Goal: Obtain resource: Obtain resource

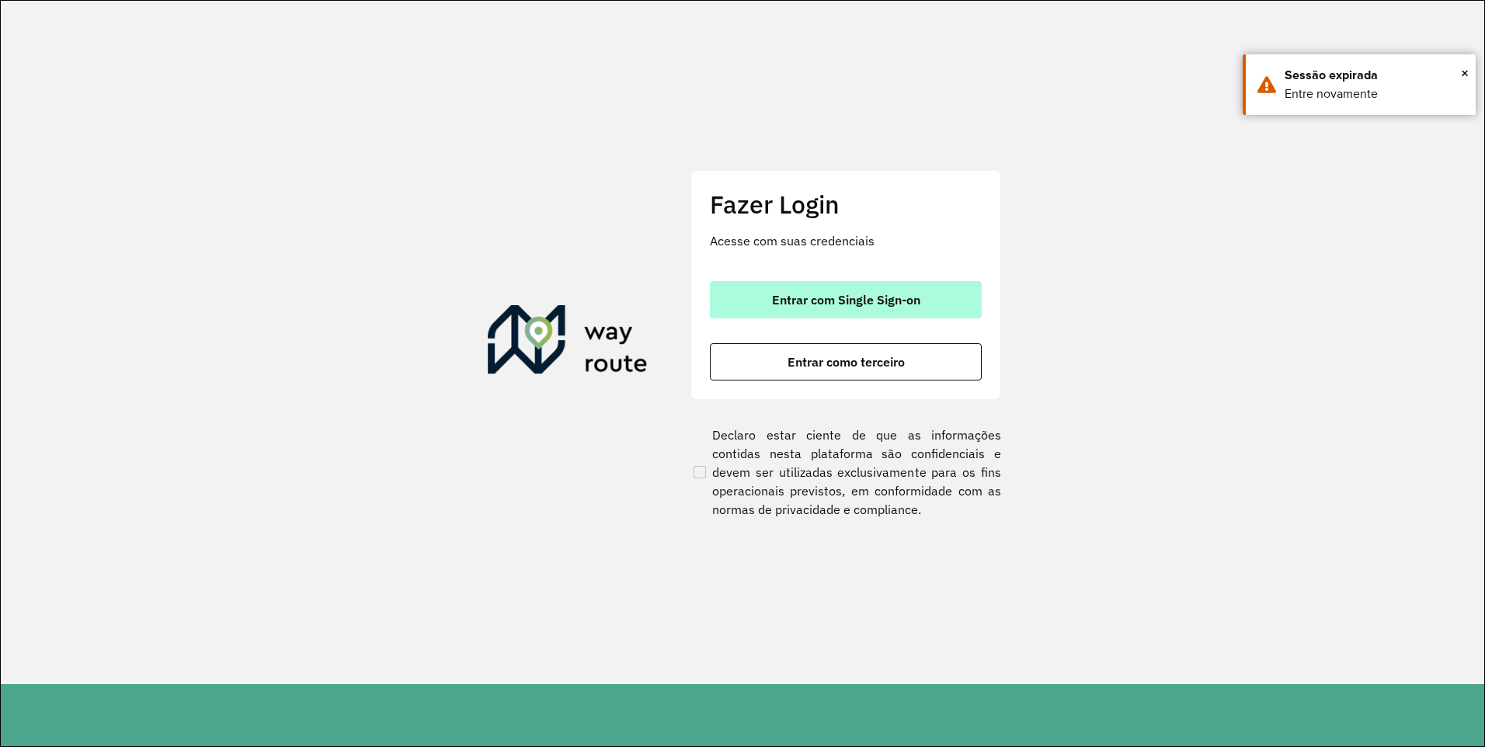
click at [801, 306] on span "Entrar com Single Sign-on" at bounding box center [846, 300] width 148 height 12
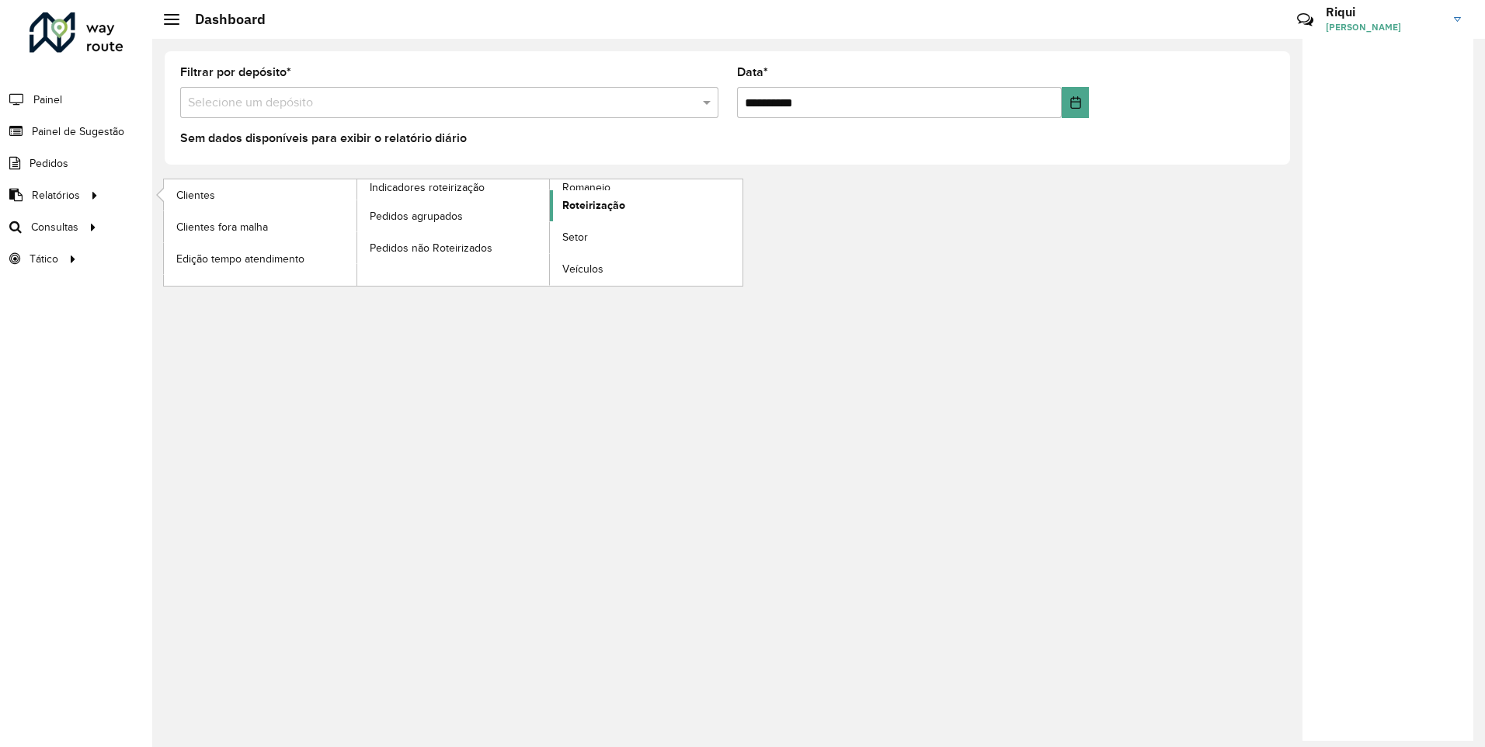
click at [581, 208] on span "Roteirização" at bounding box center [593, 205] width 63 height 16
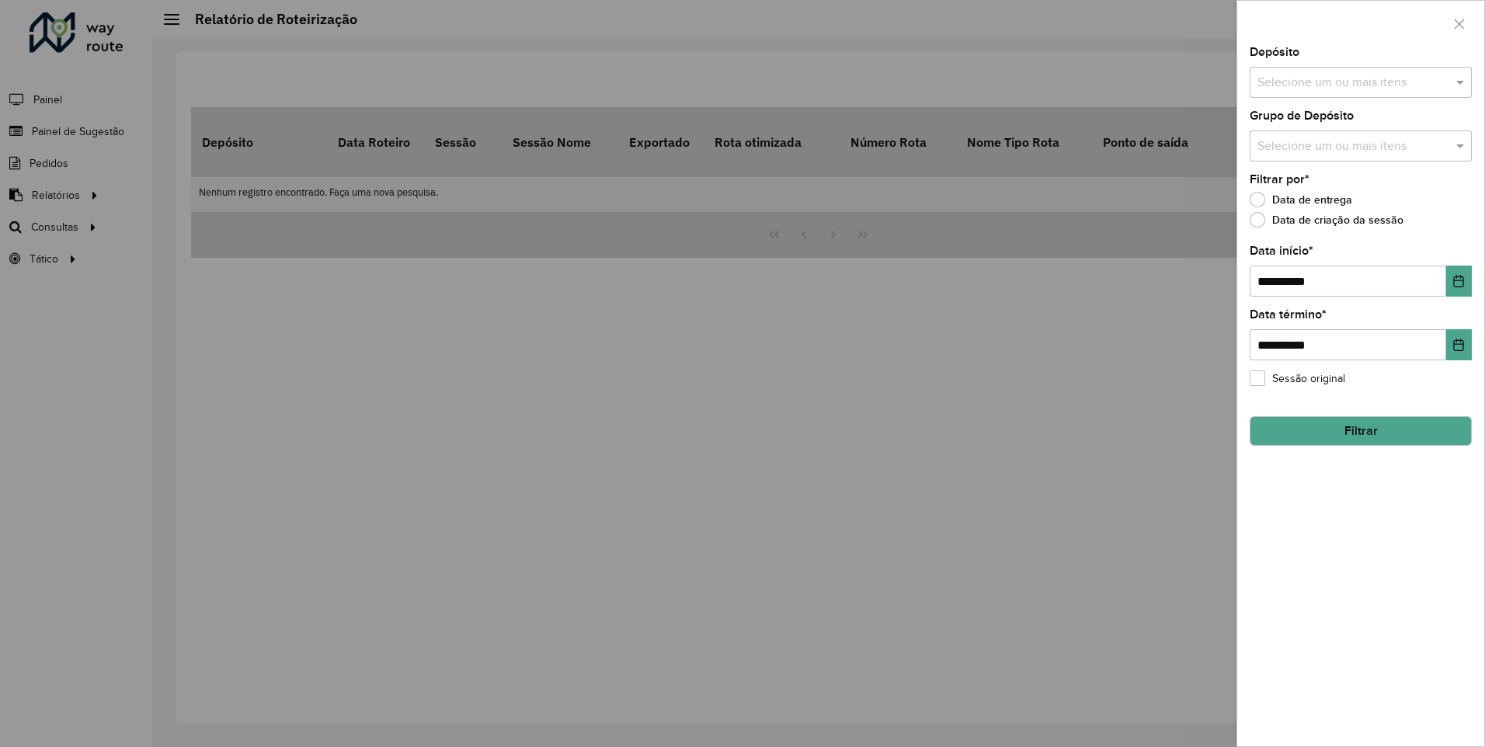
click at [1337, 81] on input "text" at bounding box center [1352, 83] width 199 height 19
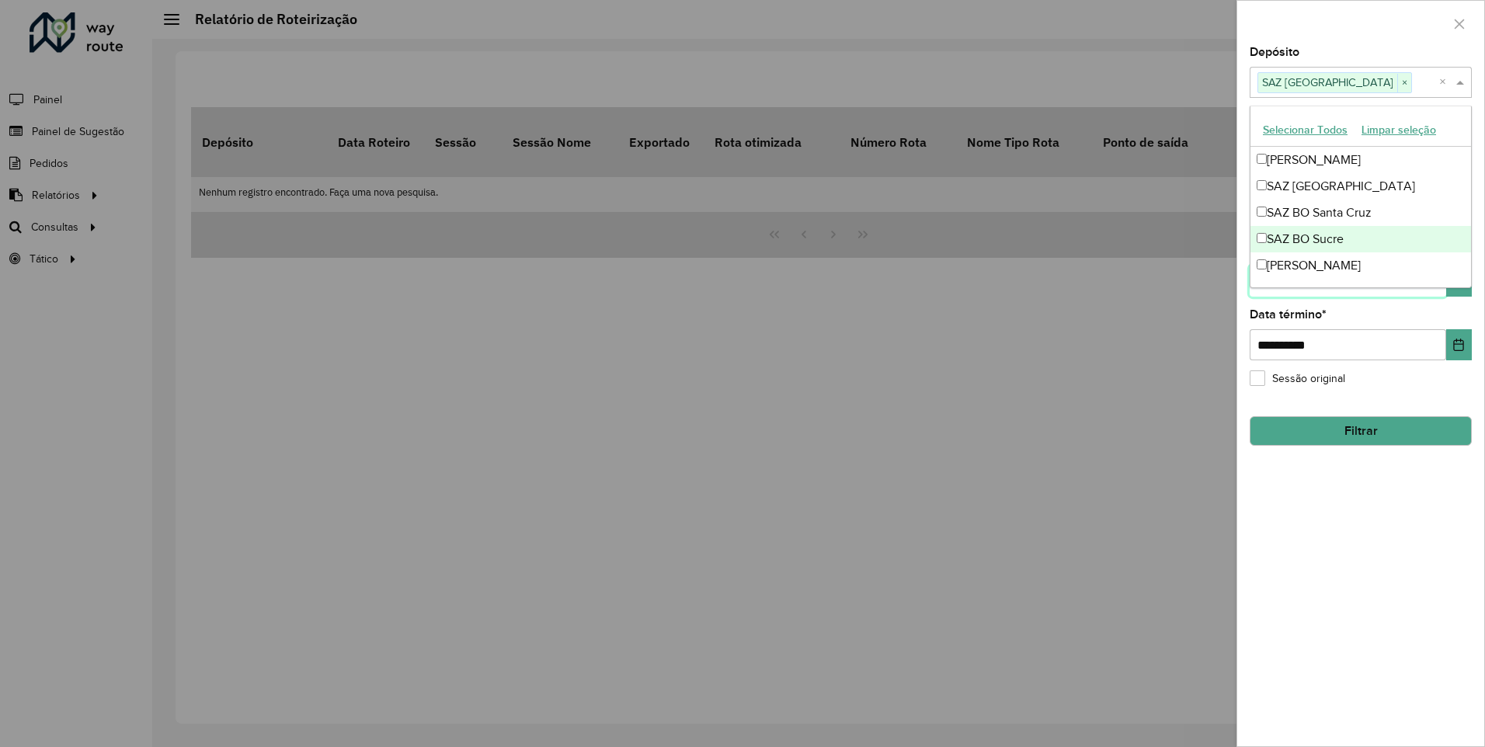
click at [1439, 297] on input "**********" at bounding box center [1347, 281] width 196 height 31
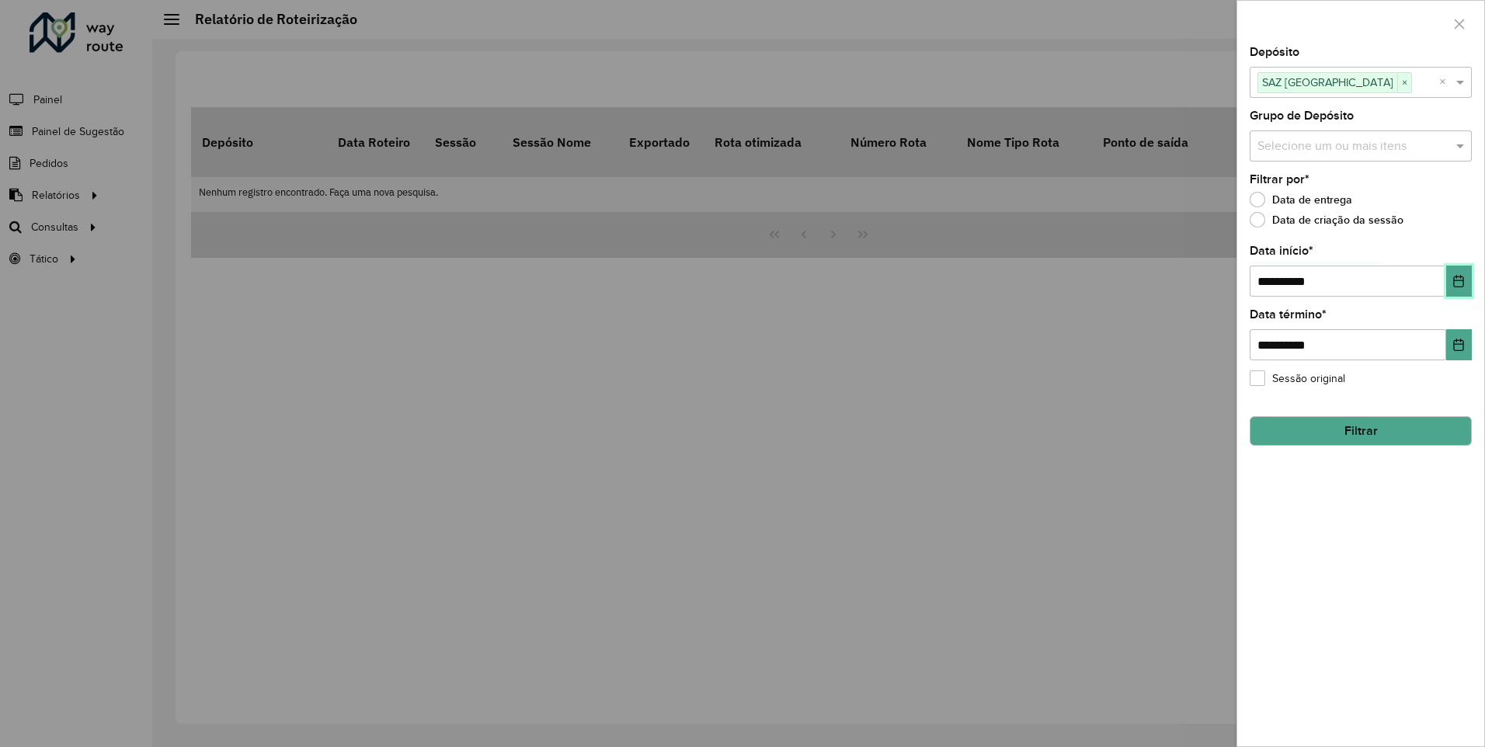
click at [1464, 269] on button "Choose Date" at bounding box center [1459, 281] width 26 height 31
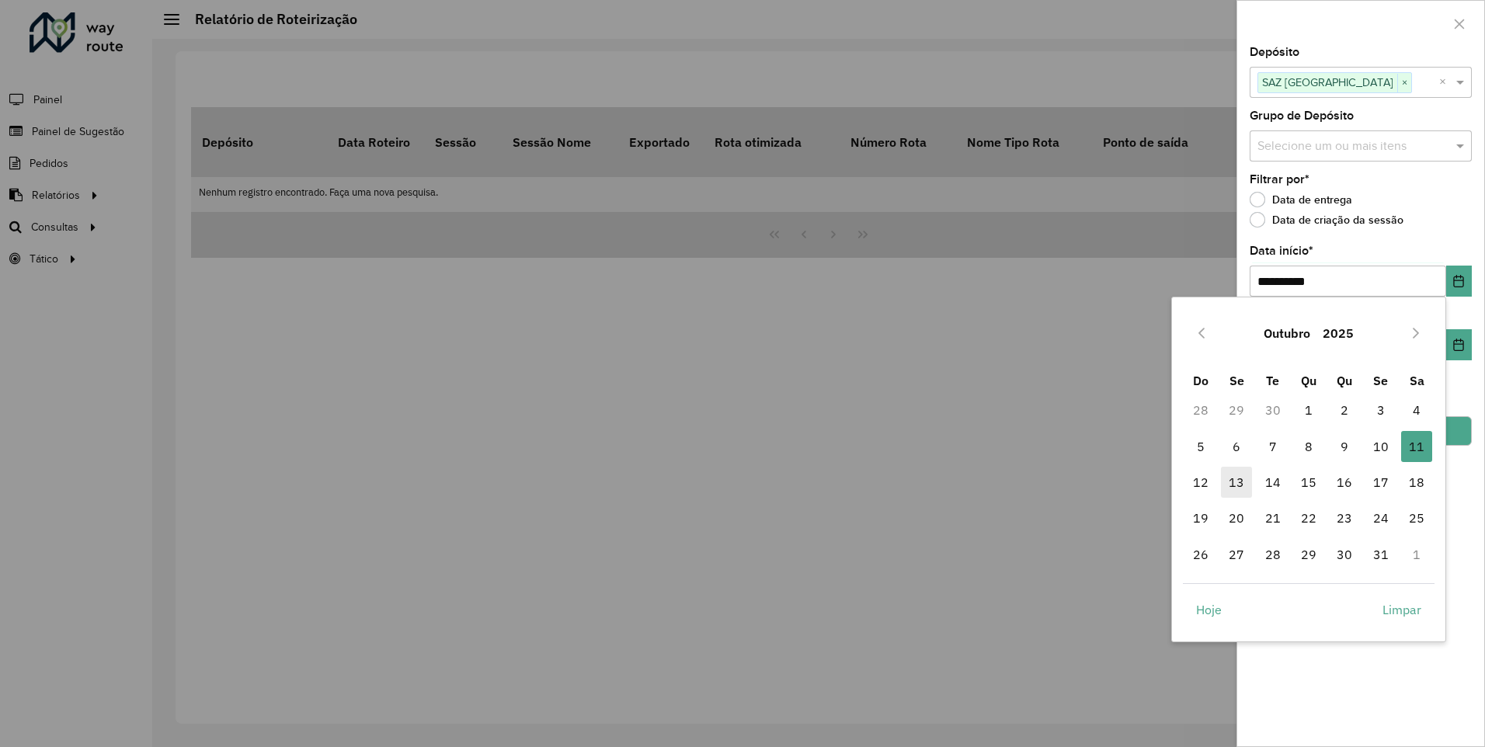
click at [1243, 482] on span "13" at bounding box center [1236, 482] width 31 height 31
type input "**********"
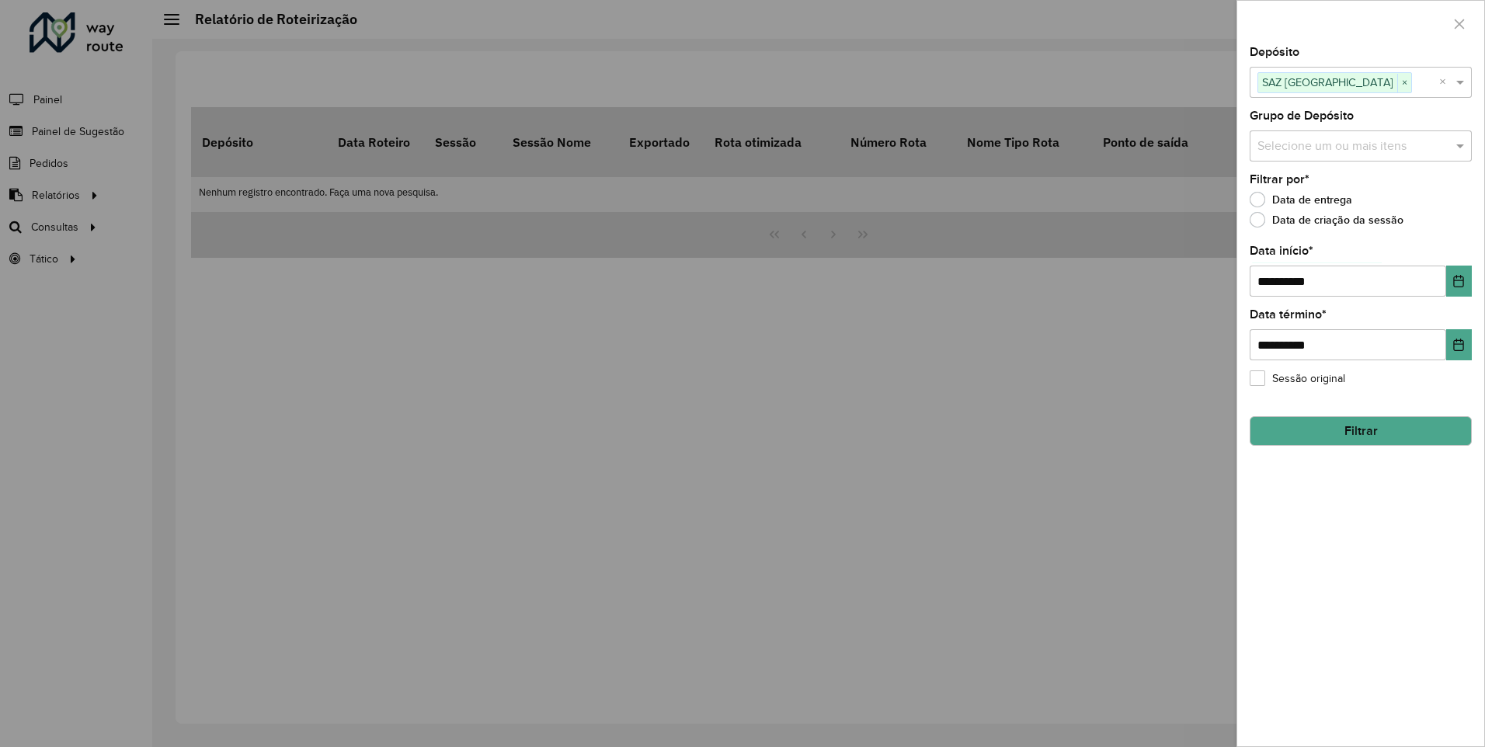
click at [1362, 433] on button "Filtrar" at bounding box center [1360, 431] width 222 height 30
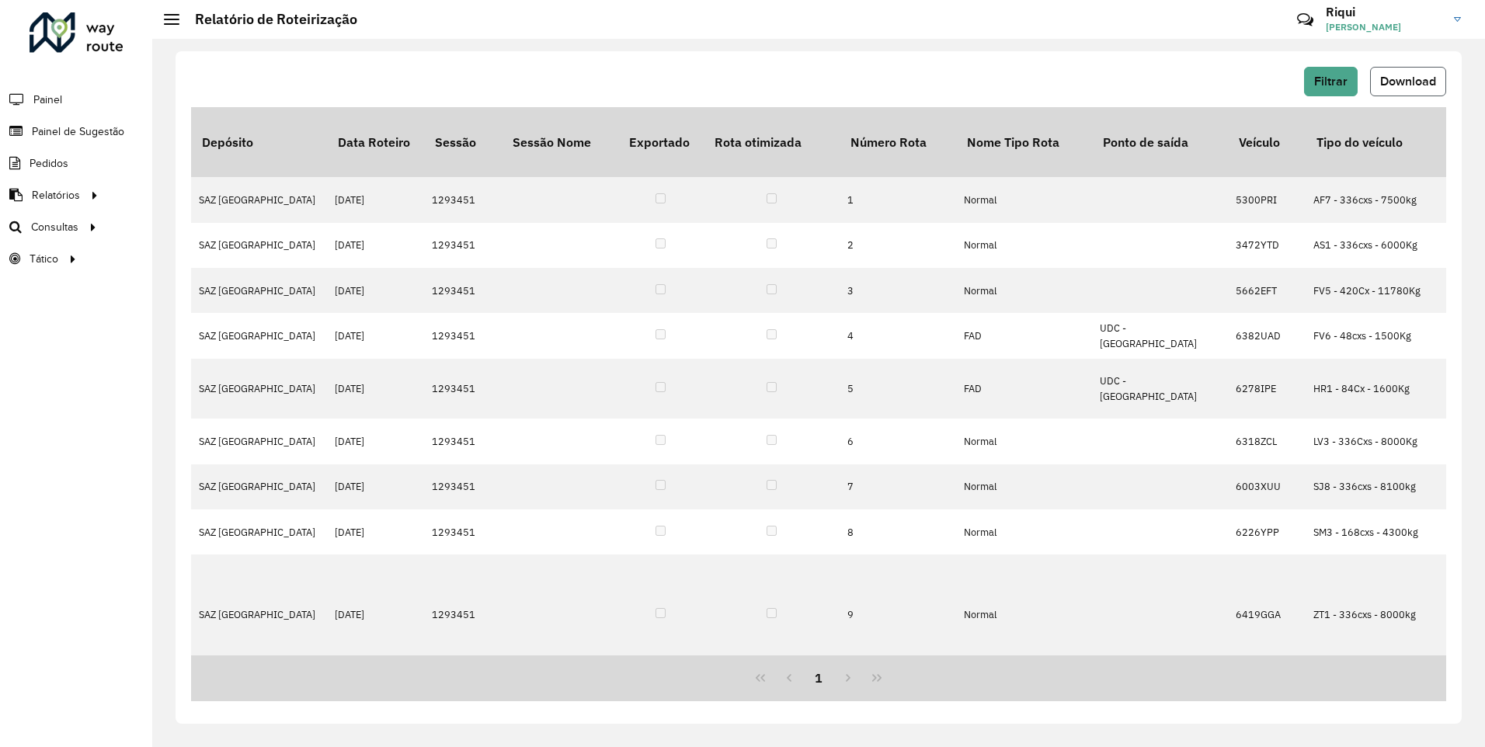
click at [1392, 80] on span "Download" at bounding box center [1408, 81] width 56 height 13
click at [1334, 78] on span "Filtrar" at bounding box center [1330, 81] width 33 height 13
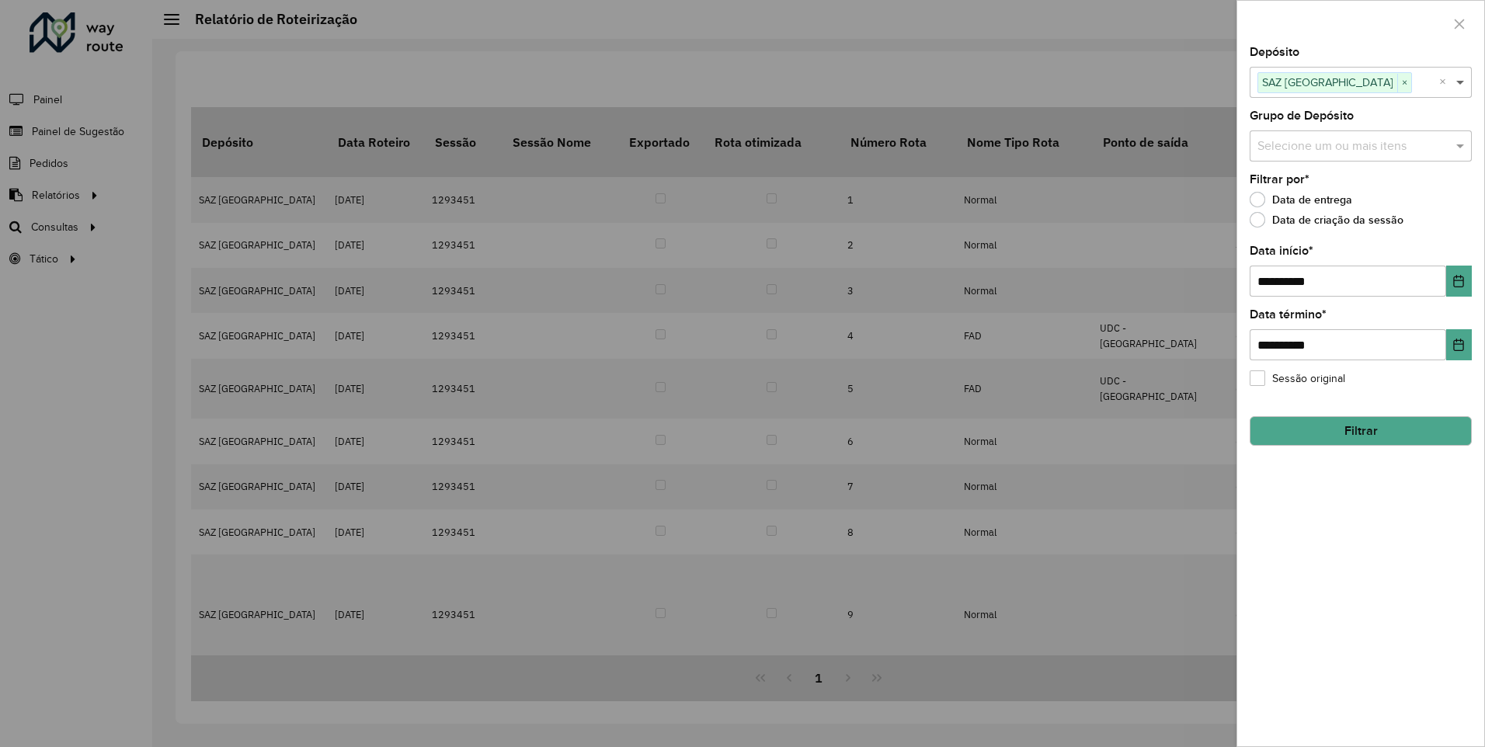
click at [1465, 82] on span at bounding box center [1461, 82] width 19 height 19
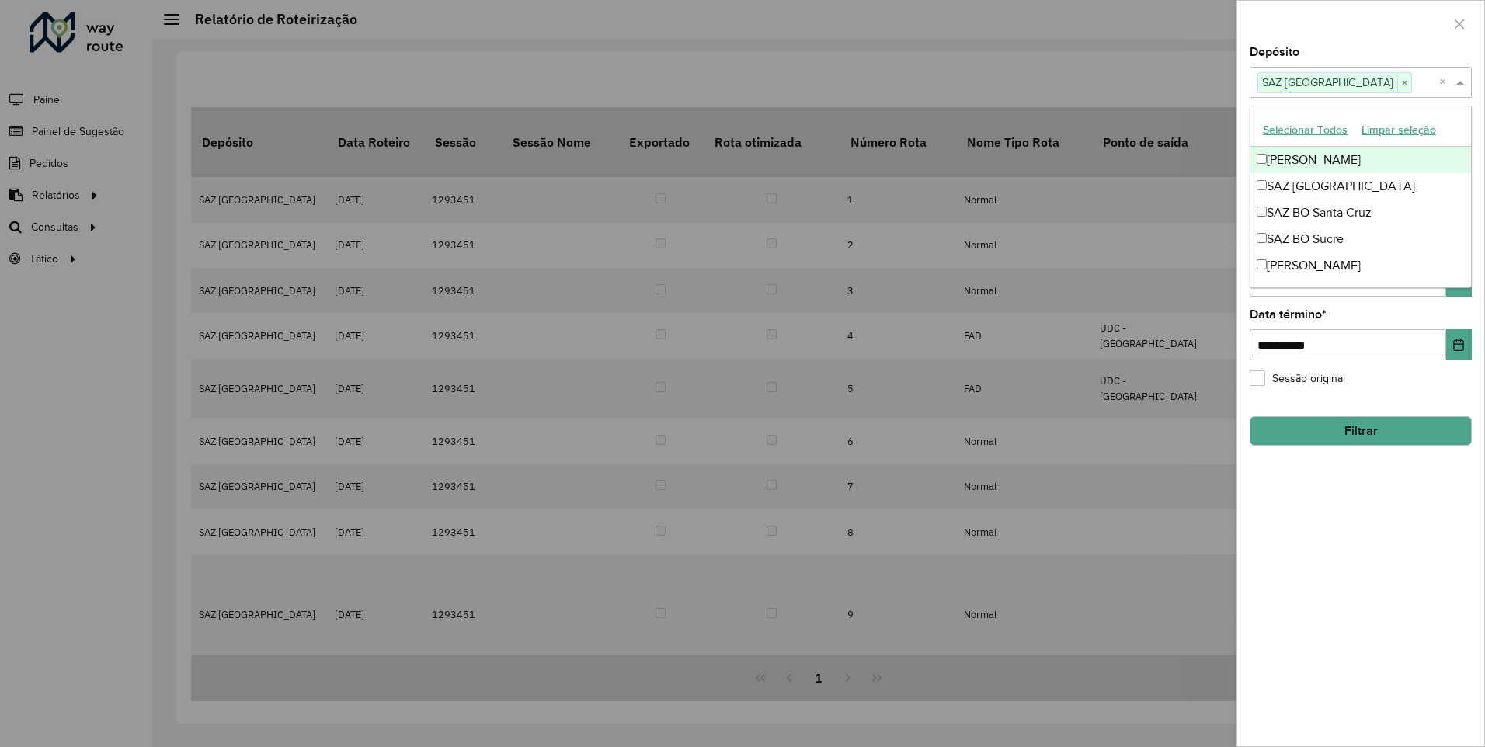
click at [1270, 157] on div "[PERSON_NAME]" at bounding box center [1360, 160] width 221 height 26
click at [1360, 429] on button "Filtrar" at bounding box center [1360, 431] width 222 height 30
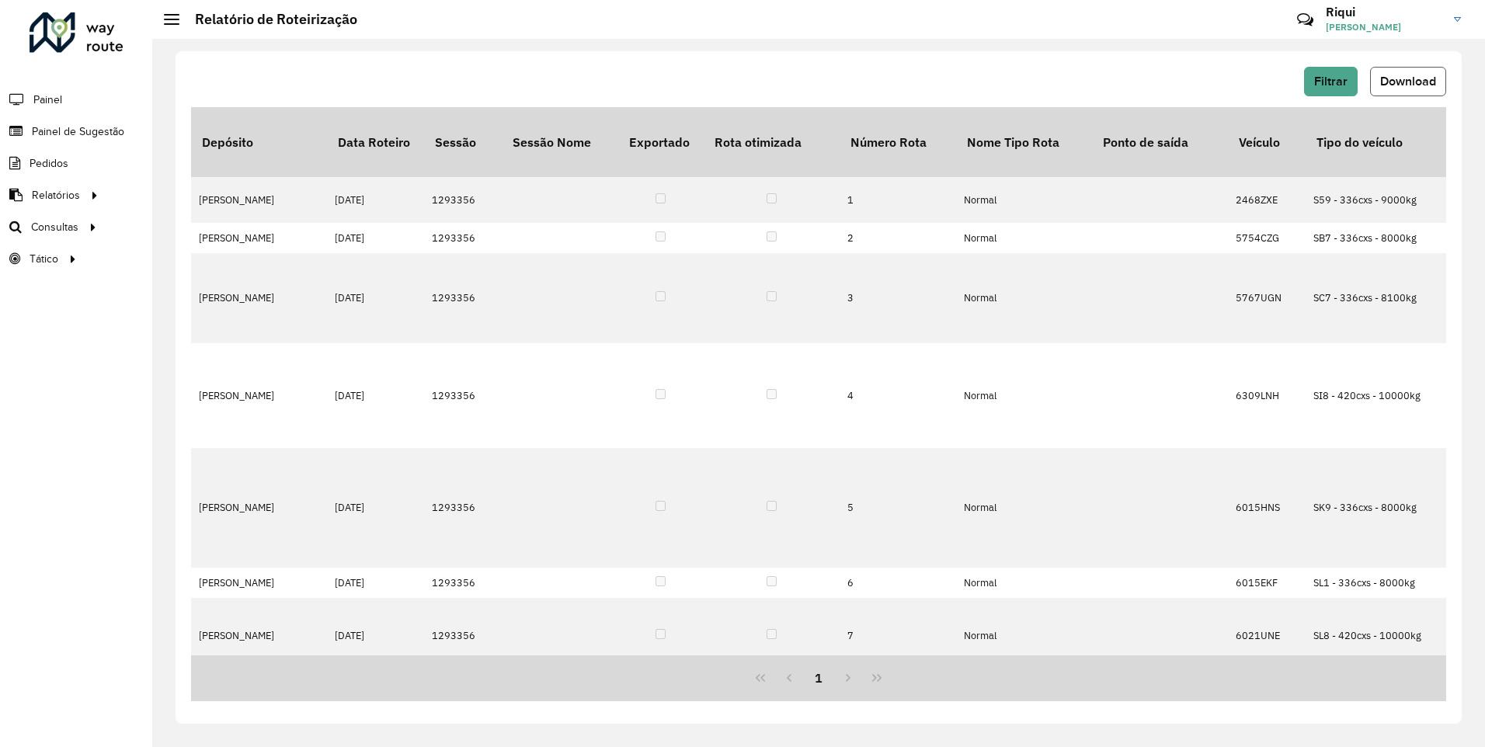
click at [1398, 79] on span "Download" at bounding box center [1408, 81] width 56 height 13
